Goal: Task Accomplishment & Management: Use online tool/utility

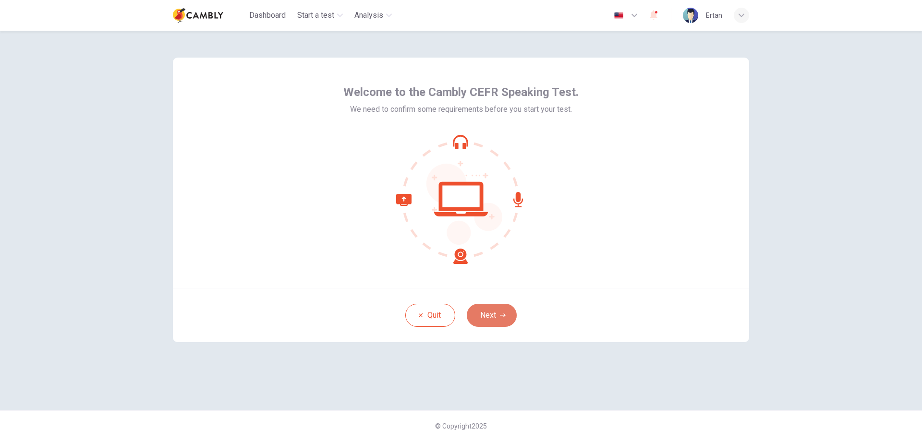
click at [497, 321] on button "Next" at bounding box center [492, 315] width 50 height 23
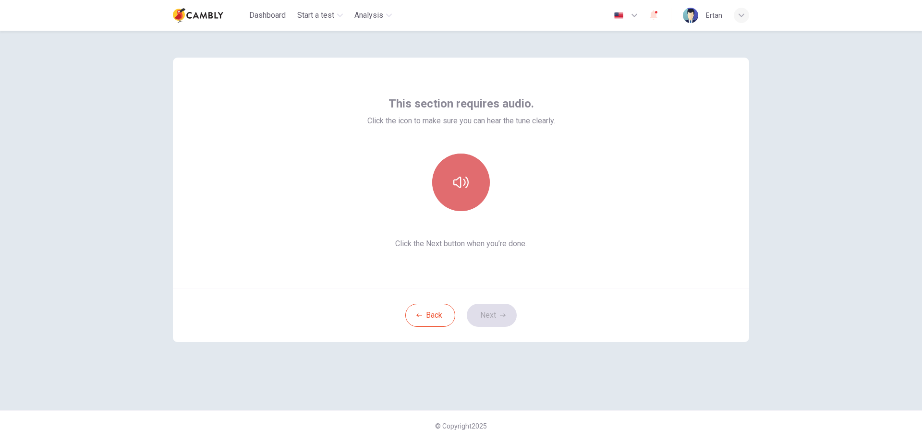
click at [462, 178] on icon "button" at bounding box center [460, 182] width 15 height 15
click at [464, 182] on icon "button" at bounding box center [460, 182] width 15 height 15
click at [496, 313] on button "Next" at bounding box center [492, 315] width 50 height 23
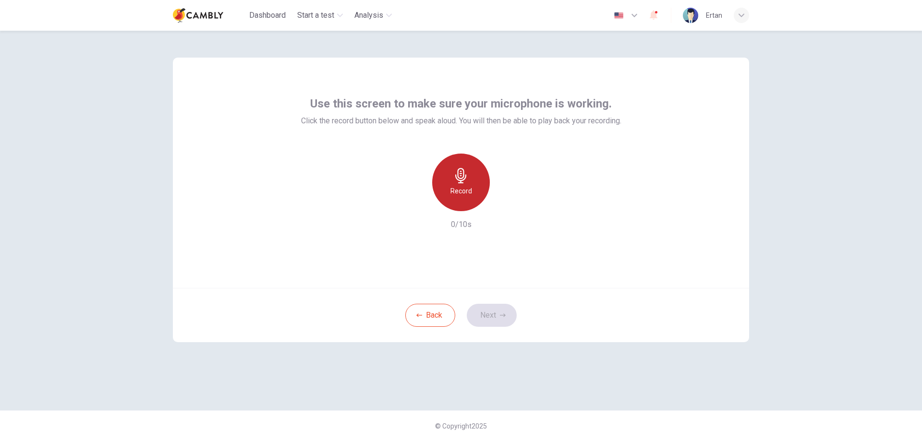
click at [475, 176] on div "Record" at bounding box center [461, 183] width 58 height 58
click at [504, 206] on icon "button" at bounding box center [506, 204] width 4 height 6
click at [504, 206] on icon "button" at bounding box center [505, 203] width 7 height 7
click at [498, 315] on button "Next" at bounding box center [492, 315] width 50 height 23
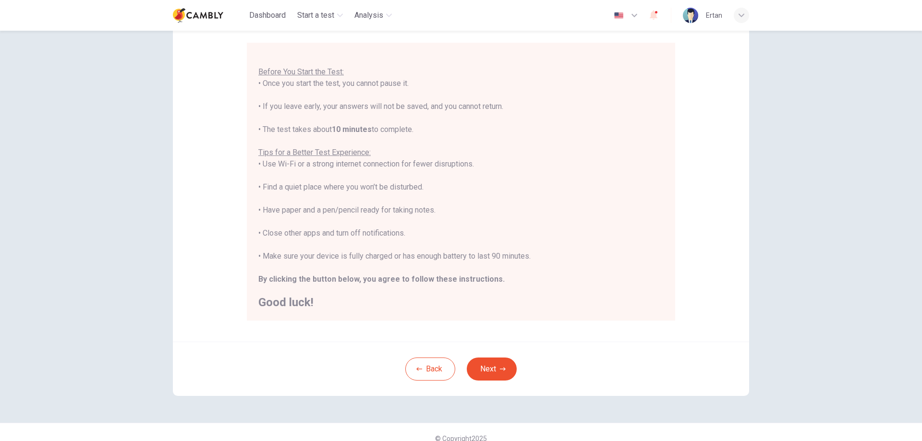
scroll to position [93, 0]
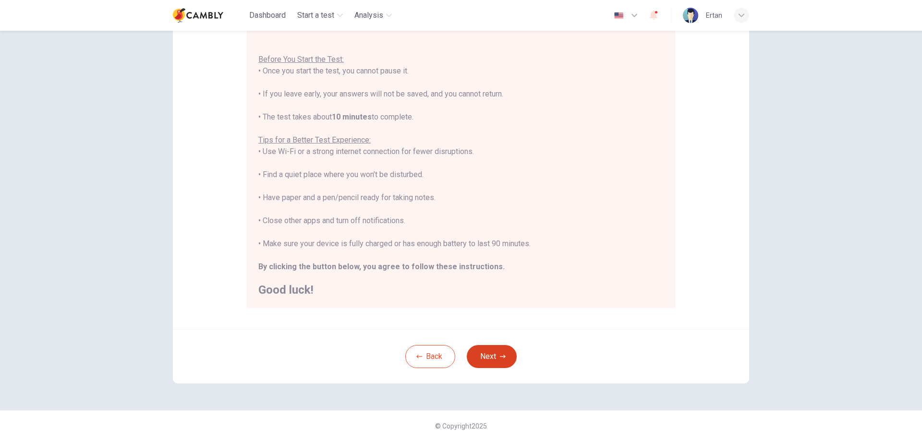
click at [503, 362] on button "Next" at bounding box center [492, 356] width 50 height 23
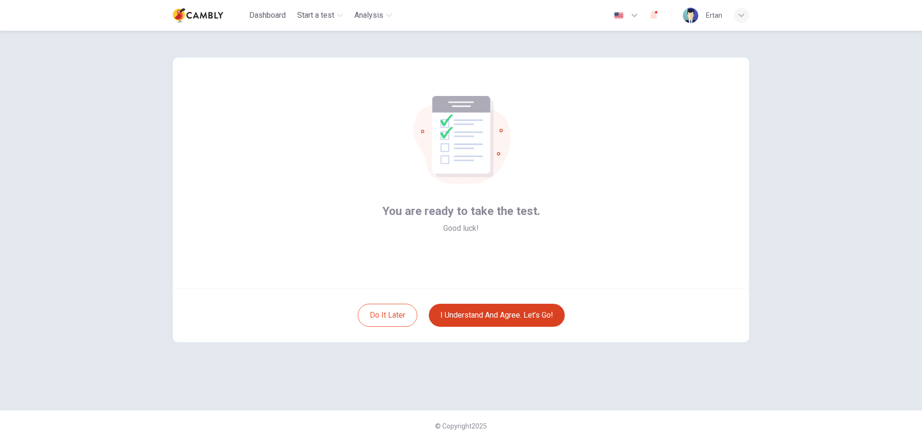
scroll to position [0, 0]
click at [509, 312] on button "I understand and agree. Let’s go!" at bounding box center [497, 315] width 136 height 23
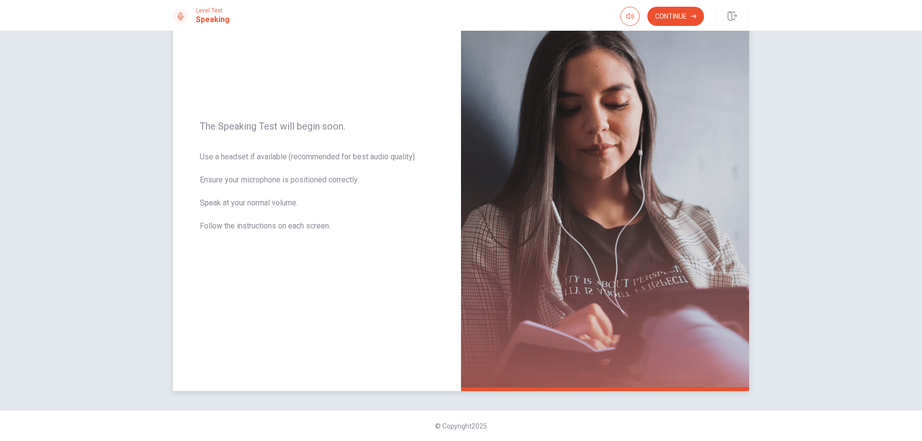
scroll to position [29, 0]
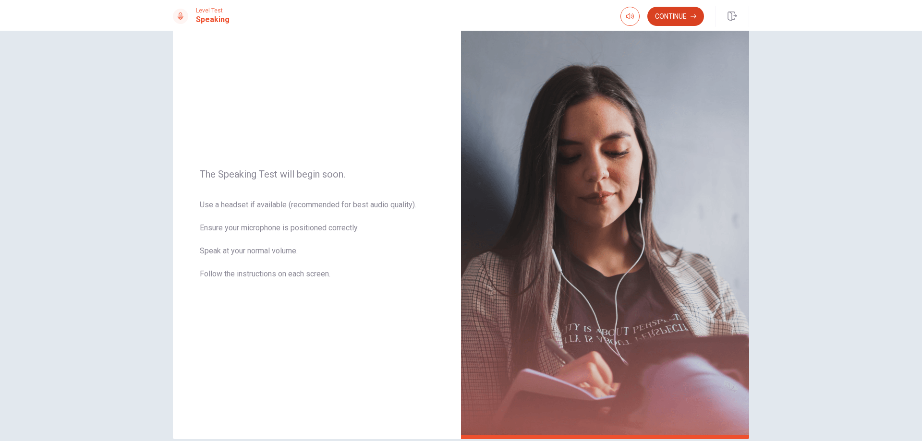
click at [679, 13] on button "Continue" at bounding box center [675, 16] width 57 height 19
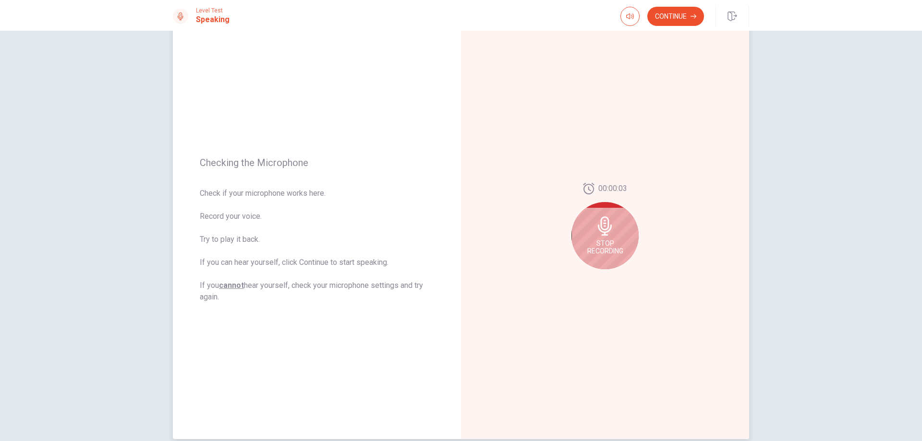
click at [608, 233] on icon at bounding box center [604, 226] width 19 height 19
click at [609, 280] on button "Play Audio" at bounding box center [615, 276] width 13 height 13
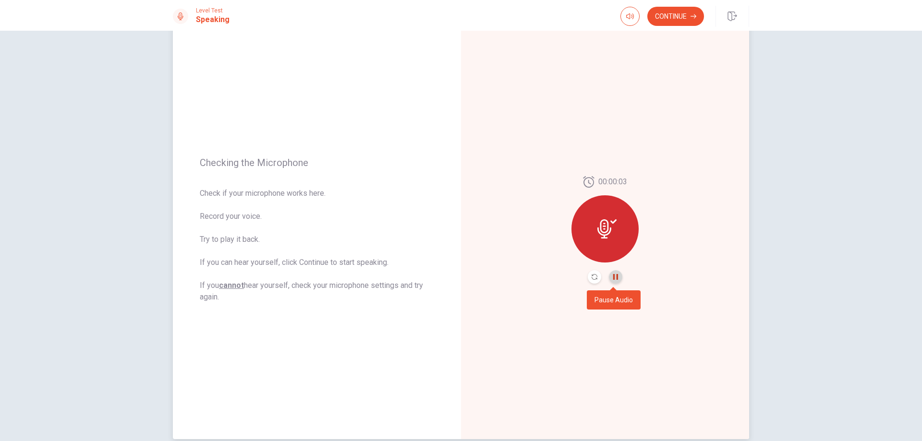
click at [613, 279] on icon "Pause Audio" at bounding box center [615, 277] width 5 height 6
click at [668, 12] on button "Continue" at bounding box center [675, 16] width 57 height 19
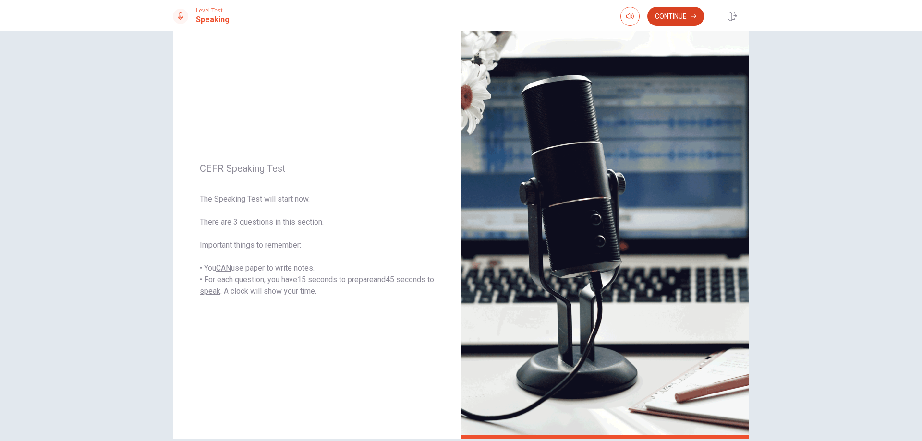
click at [676, 15] on button "Continue" at bounding box center [675, 16] width 57 height 19
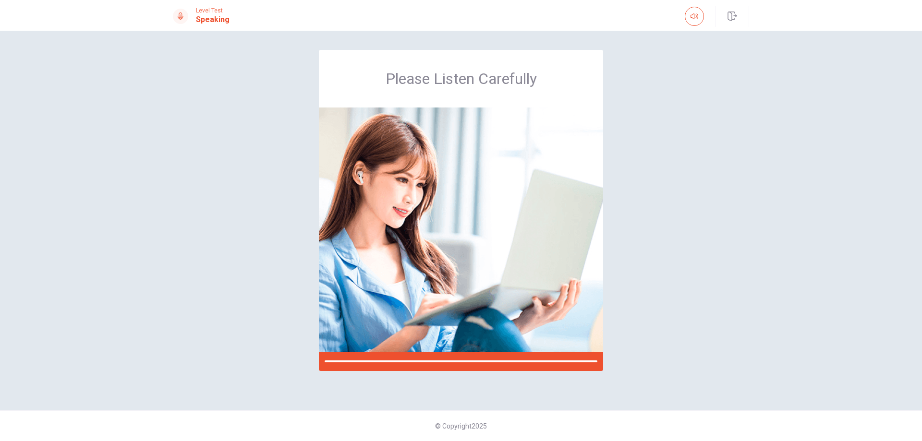
scroll to position [0, 0]
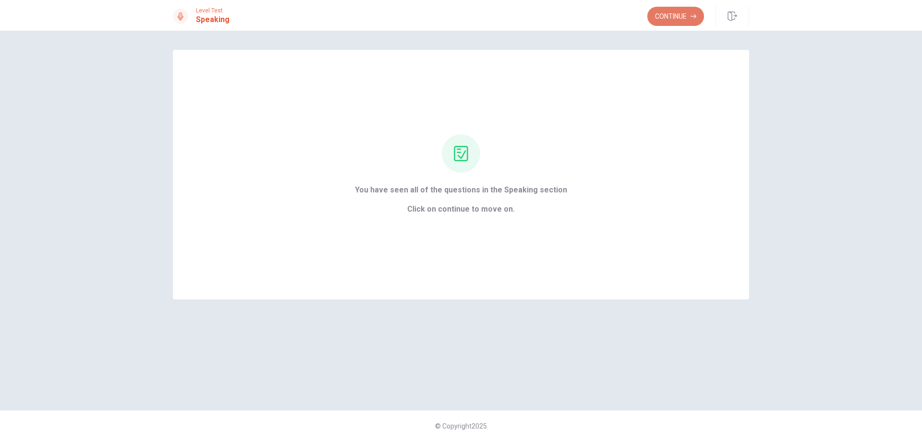
click at [674, 12] on button "Continue" at bounding box center [675, 16] width 57 height 19
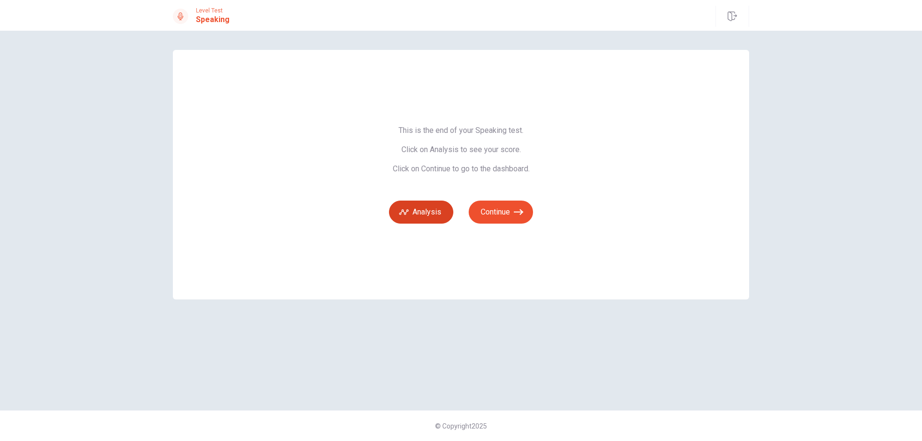
click at [427, 211] on button "Analysis" at bounding box center [421, 212] width 64 height 23
